Goal: Information Seeking & Learning: Learn about a topic

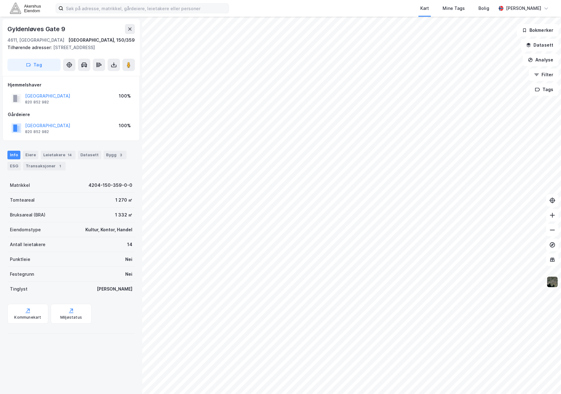
click at [128, 3] on label at bounding box center [142, 8] width 173 height 10
click at [128, 4] on input at bounding box center [145, 8] width 165 height 9
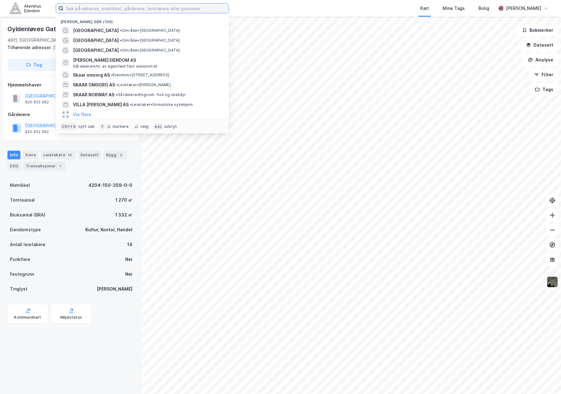
click at [129, 6] on input at bounding box center [145, 8] width 165 height 9
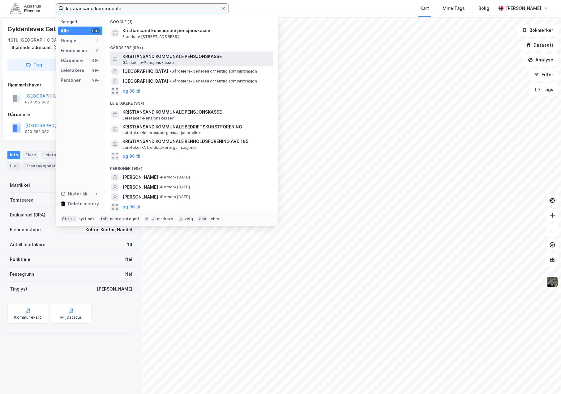
type input "kristiansand kommunale"
click at [168, 57] on span "KRISTIANSAND KOMMUNALE PENSJONSKASSE" at bounding box center [196, 56] width 148 height 7
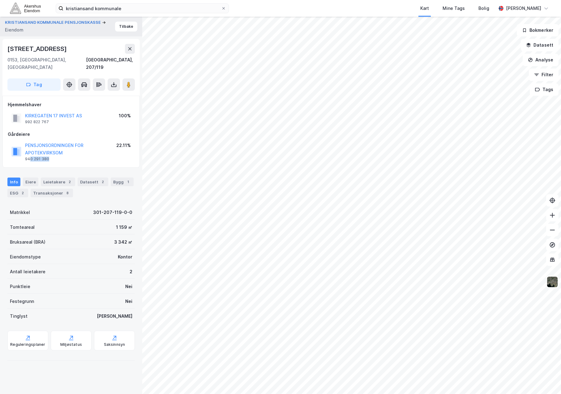
drag, startPoint x: 29, startPoint y: 151, endPoint x: 49, endPoint y: 151, distance: 20.4
click at [49, 151] on div "PENSJONSORDNINGEN FOR APOTEKVIRKSOM 940 291 380" at bounding box center [70, 152] width 91 height 20
drag, startPoint x: 49, startPoint y: 151, endPoint x: 93, endPoint y: 152, distance: 43.9
click at [93, 152] on div "PENSJONSORDNINGEN FOR APOTEKVIRKSOM 940 291 380" at bounding box center [70, 152] width 91 height 20
click at [123, 25] on button "Tilbake" at bounding box center [126, 27] width 22 height 10
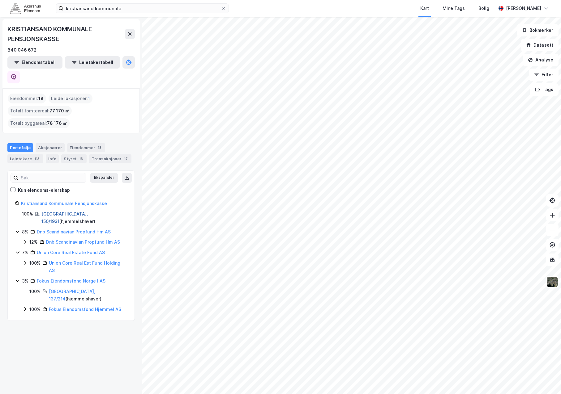
click at [55, 211] on link "[GEOGRAPHIC_DATA], 150/1931" at bounding box center [64, 217] width 46 height 13
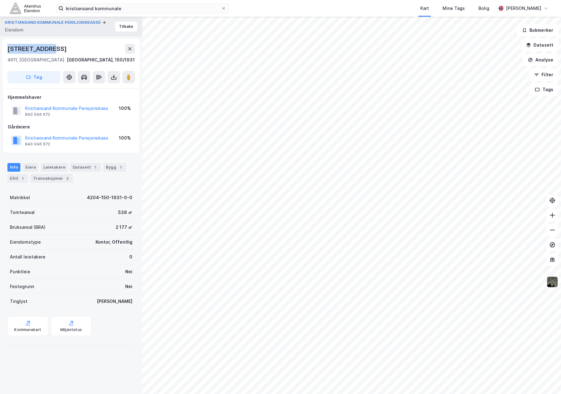
drag, startPoint x: 58, startPoint y: 50, endPoint x: 7, endPoint y: 49, distance: 51.3
click at [7, 49] on div "[STREET_ADDRESS], 150/1931 Tag" at bounding box center [70, 63] width 137 height 49
copy div "[STREET_ADDRESS]"
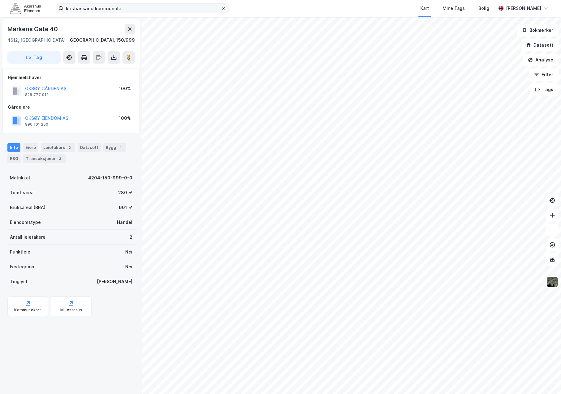
click at [224, 8] on icon at bounding box center [223, 8] width 2 height 2
click at [221, 8] on input "kristiansand kommunale" at bounding box center [142, 8] width 158 height 9
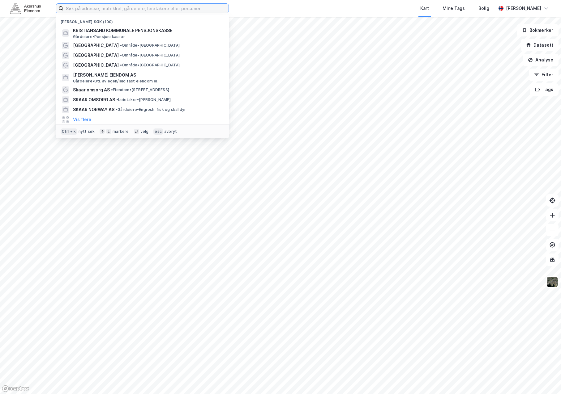
click at [129, 10] on input at bounding box center [145, 8] width 165 height 9
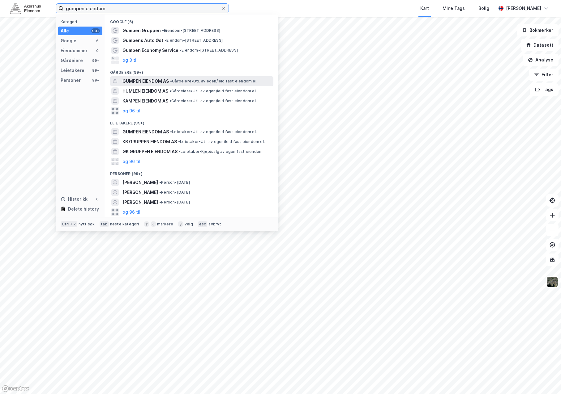
type input "gumpen eiendom"
click at [159, 83] on span "GUMPEN EIENDOM AS" at bounding box center [145, 81] width 46 height 7
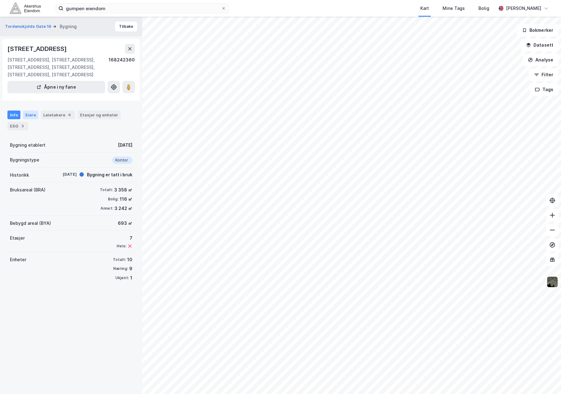
click at [27, 116] on div "Eiere" at bounding box center [30, 115] width 15 height 9
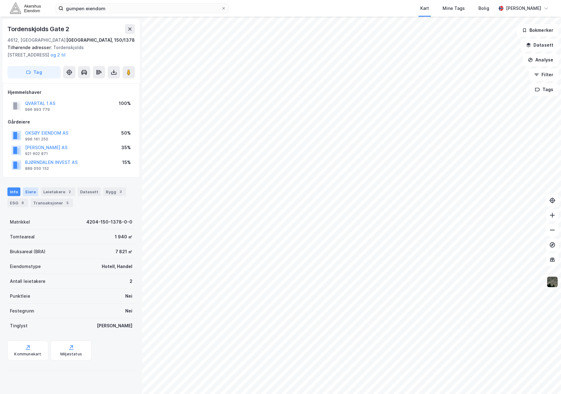
click at [30, 192] on div "Eiere" at bounding box center [30, 192] width 15 height 9
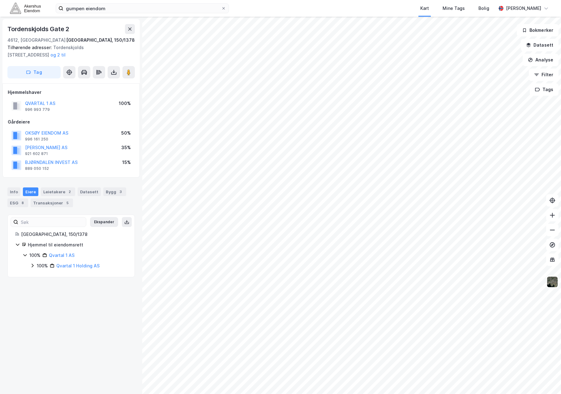
click at [32, 266] on icon at bounding box center [32, 265] width 5 height 5
click at [38, 287] on icon at bounding box center [39, 286] width 5 height 5
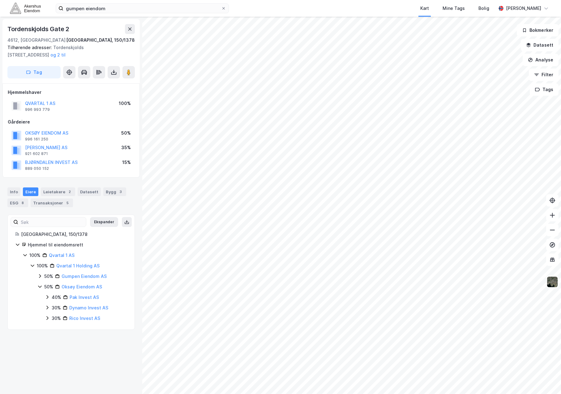
click at [39, 278] on icon at bounding box center [40, 277] width 2 height 4
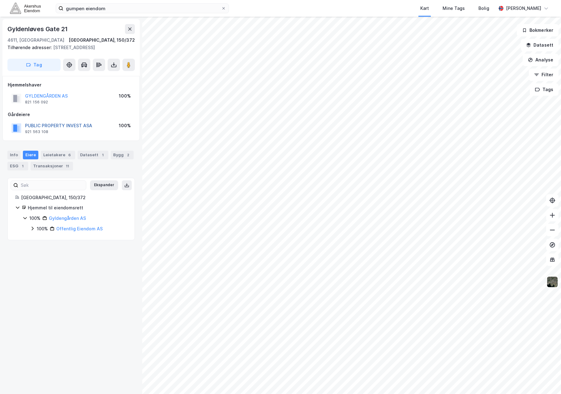
click at [0, 0] on button "PUBLIC PROPERTY INVEST ASA" at bounding box center [0, 0] width 0 height 0
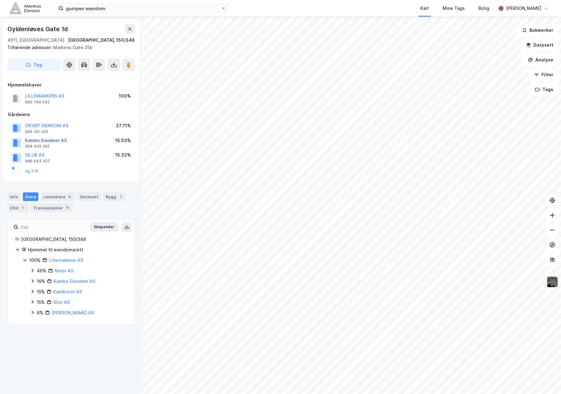
click at [0, 0] on button "Kambo Eiendom AS" at bounding box center [0, 0] width 0 height 0
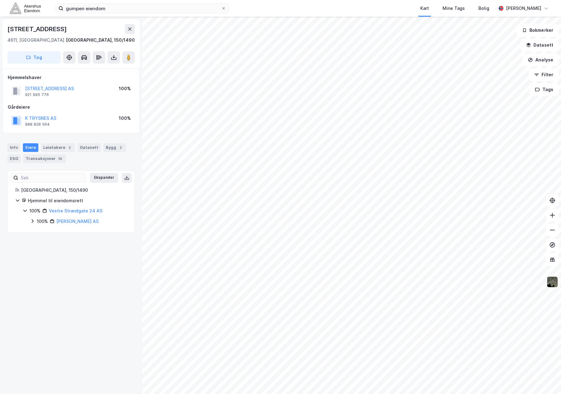
click at [69, 291] on div "[STREET_ADDRESS], 150/1490 Tag Hjemmelshaver [STREET_ADDRESS] AS 921 995 776 10…" at bounding box center [71, 206] width 142 height 378
